Goal: Transaction & Acquisition: Purchase product/service

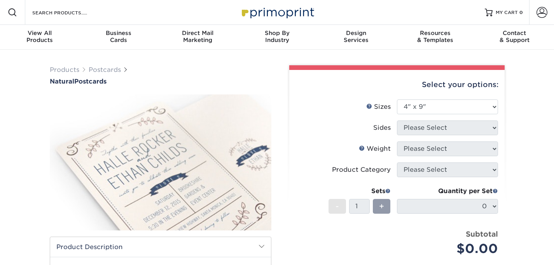
select select "4.00x9.00"
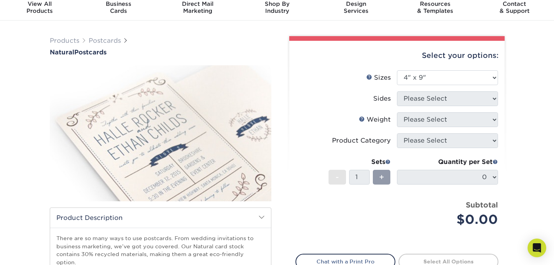
scroll to position [23, 0]
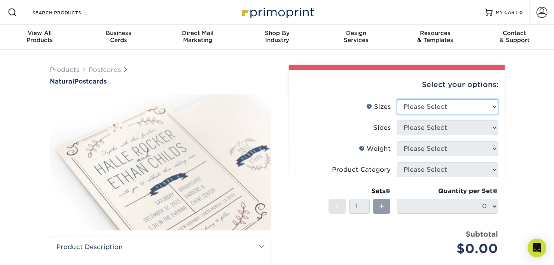
click at [445, 106] on select "Please Select 2" x 4" 2" x 6" 3.5" x 8.5" 4" x 6" 4" x 8.5" 4" x 9" 4.25" x 11"…" at bounding box center [447, 106] width 101 height 15
select select "4.00x9.00"
click at [397, 99] on select "Please Select 2" x 4" 2" x 6" 3.5" x 8.5" 4" x 6" 4" x 8.5" 4" x 9" 4.25" x 11"…" at bounding box center [447, 106] width 101 height 15
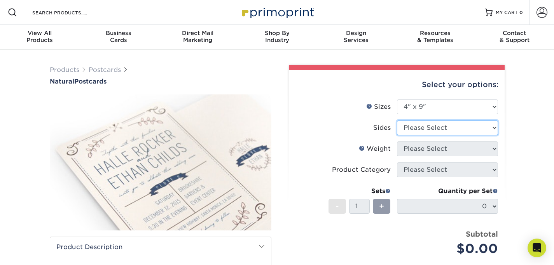
click at [425, 129] on select "Please Select Print Both Sides Print Front Only" at bounding box center [447, 127] width 101 height 15
select select "13abbda7-1d64-4f25-8bb2-c179b224825d"
click at [397, 120] on select "Please Select Print Both Sides Print Front Only" at bounding box center [447, 127] width 101 height 15
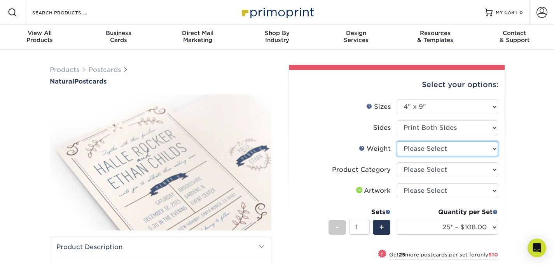
click at [423, 147] on select "Please Select 14PTNT" at bounding box center [447, 148] width 101 height 15
select select "14PTNT"
click at [397, 141] on select "Please Select 14PTNT" at bounding box center [447, 148] width 101 height 15
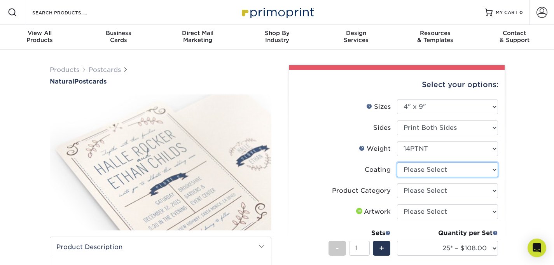
click at [424, 167] on select at bounding box center [447, 169] width 101 height 15
select select "3e7618de-abca-4bda-9f97-8b9129e913d8"
click at [397, 162] on select at bounding box center [447, 169] width 101 height 15
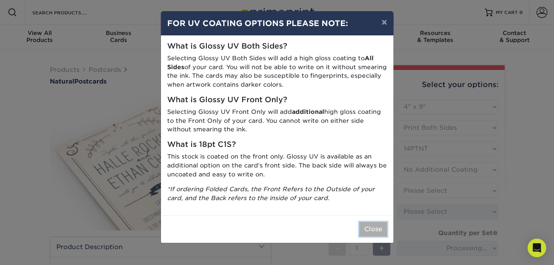
click at [375, 228] on button "Close" at bounding box center [373, 229] width 28 height 15
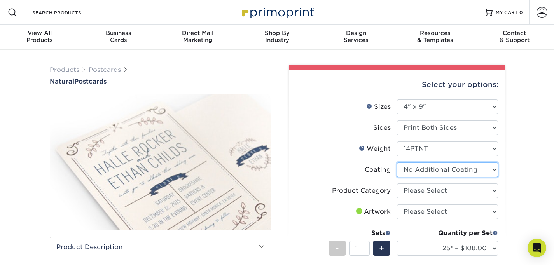
click at [423, 173] on select at bounding box center [447, 169] width 101 height 15
click at [397, 162] on select at bounding box center [447, 169] width 101 height 15
click at [416, 192] on select "Please Select Postcards" at bounding box center [447, 190] width 101 height 15
select select "9b7272e0-d6c8-4c3c-8e97-d3a1bcdab858"
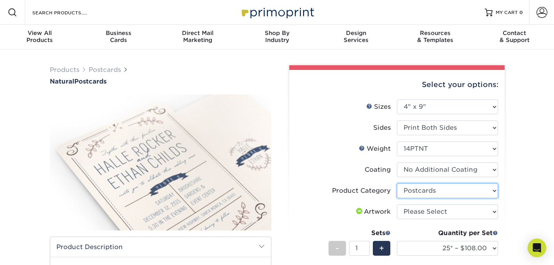
click at [397, 183] on select "Please Select Postcards" at bounding box center [447, 190] width 101 height 15
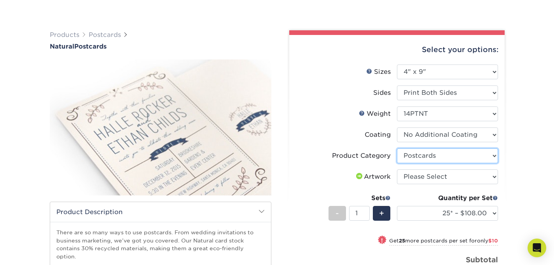
scroll to position [51, 0]
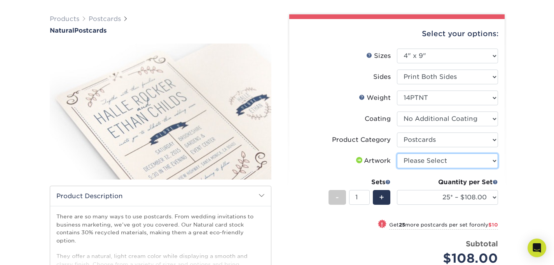
click at [415, 159] on select "Please Select I will upload files I need a design - $150" at bounding box center [447, 161] width 101 height 15
select select "upload"
click at [397, 154] on select "Please Select I will upload files I need a design - $150" at bounding box center [447, 161] width 101 height 15
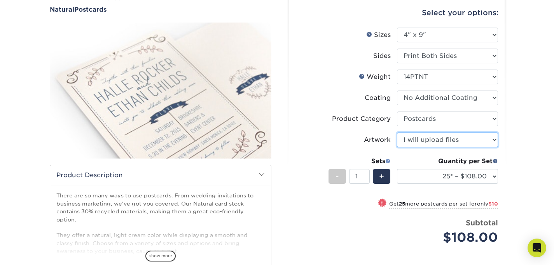
scroll to position [74, 0]
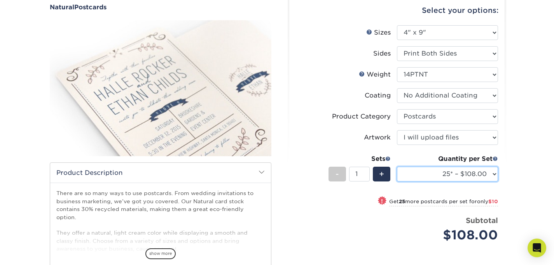
click at [433, 170] on select "25* – $108.00 50* – $118.00 75* – $138.00 100* – $145.00 250* – $178.00 500* – …" at bounding box center [447, 174] width 101 height 15
click at [397, 167] on select "25* – $108.00 50* – $118.00 75* – $138.00 100* – $145.00 250* – $178.00 500* – …" at bounding box center [447, 174] width 101 height 15
click at [326, 208] on div "! Get 150 more postcards per set for only $33" at bounding box center [397, 206] width 202 height 19
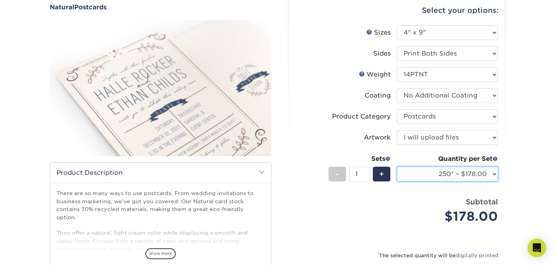
click at [447, 171] on select "25* – $108.00 50* – $118.00 75* – $138.00 100* – $145.00 250* – $178.00 500* – …" at bounding box center [447, 174] width 101 height 15
click at [397, 167] on select "25* – $108.00 50* – $118.00 75* – $138.00 100* – $145.00 250* – $178.00 500* – …" at bounding box center [447, 174] width 101 height 15
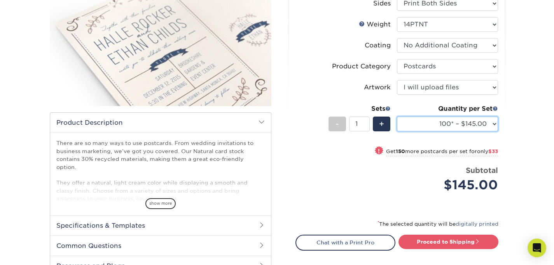
scroll to position [123, 0]
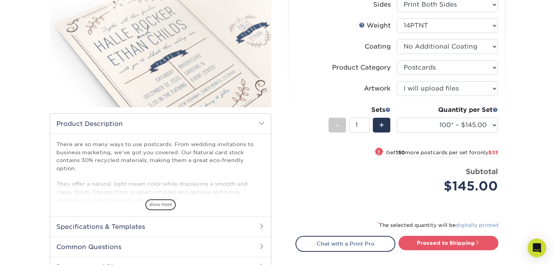
click at [470, 226] on link "digitally printed" at bounding box center [477, 225] width 43 height 6
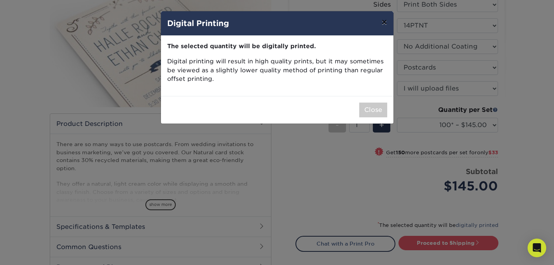
click at [383, 20] on button "×" at bounding box center [384, 22] width 18 height 22
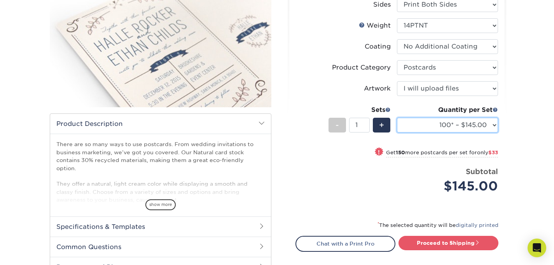
click at [449, 122] on select "25* – $108.00 50* – $118.00 75* – $138.00 100* – $145.00 250* – $178.00 500* – …" at bounding box center [447, 125] width 101 height 15
click at [397, 118] on select "25* – $108.00 50* – $118.00 75* – $138.00 100* – $145.00 250* – $178.00 500* – …" at bounding box center [447, 125] width 101 height 15
click at [449, 125] on select "25* – $108.00 50* – $118.00 75* – $138.00 100* – $145.00 250* – $178.00 500* – …" at bounding box center [447, 125] width 101 height 15
click at [397, 118] on select "25* – $108.00 50* – $118.00 75* – $138.00 100* – $145.00 250* – $178.00 500* – …" at bounding box center [447, 125] width 101 height 15
click at [447, 127] on select "25* – $108.00 50* – $118.00 75* – $138.00 100* – $145.00 250* – $178.00 500* – …" at bounding box center [447, 125] width 101 height 15
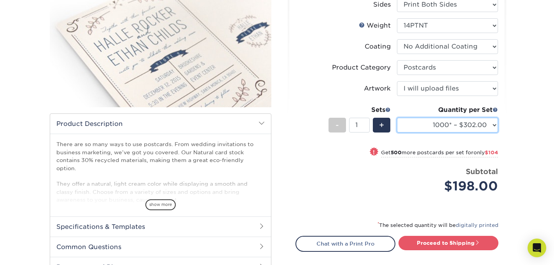
click at [397, 118] on select "25* – $108.00 50* – $118.00 75* – $138.00 100* – $145.00 250* – $178.00 500* – …" at bounding box center [447, 125] width 101 height 15
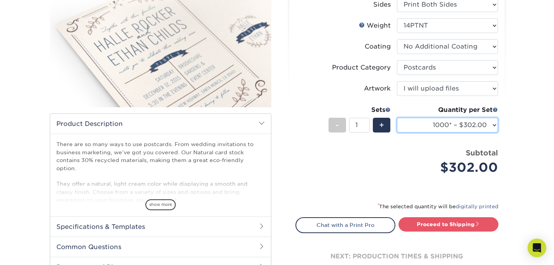
click at [448, 126] on select "25* – $108.00 50* – $118.00 75* – $138.00 100* – $145.00 250* – $178.00 500* – …" at bounding box center [447, 125] width 101 height 15
select select "100* – $145.00"
click at [397, 118] on select "25* – $108.00 50* – $118.00 75* – $138.00 100* – $145.00 250* – $178.00 500* – …" at bounding box center [447, 125] width 101 height 15
